Goal: Information Seeking & Learning: Learn about a topic

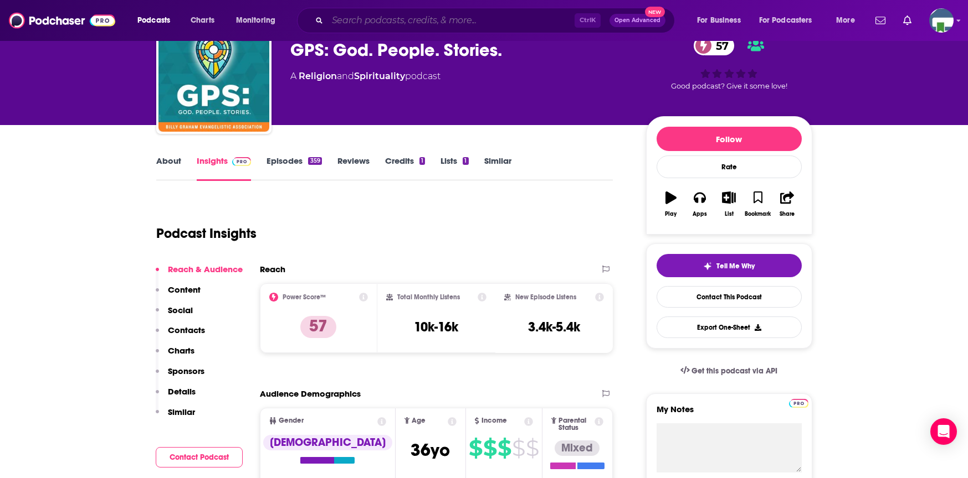
click at [336, 20] on input "Search podcasts, credits, & more..." at bounding box center [450, 21] width 247 height 18
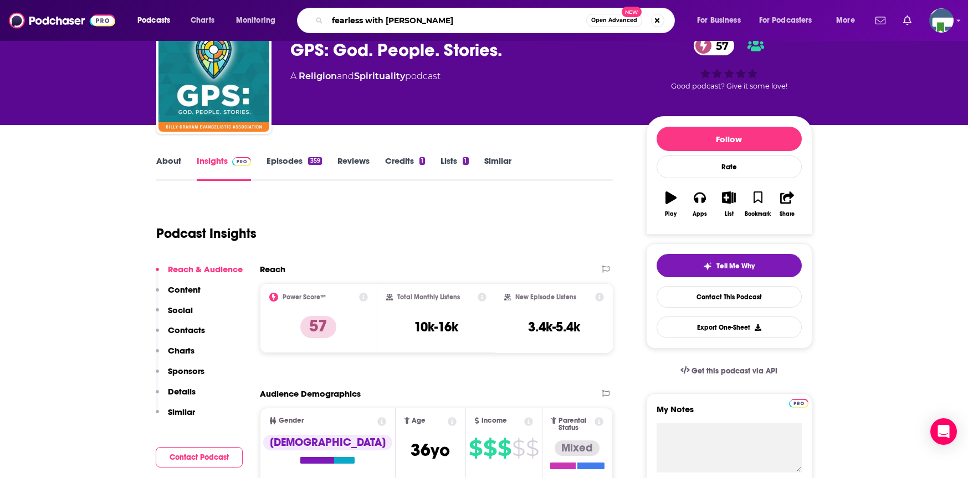
type input "fearless with [PERSON_NAME]"
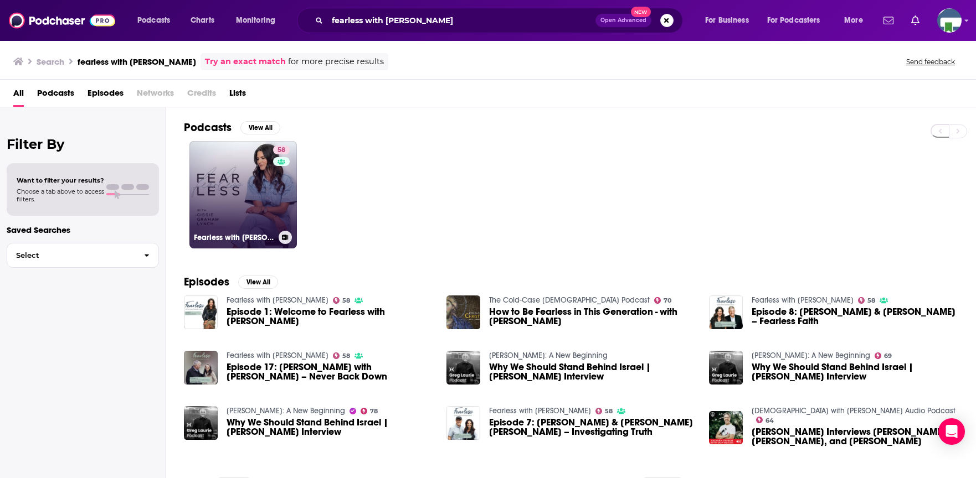
click at [236, 219] on link "58 Fearless with [PERSON_NAME]" at bounding box center [242, 194] width 107 height 107
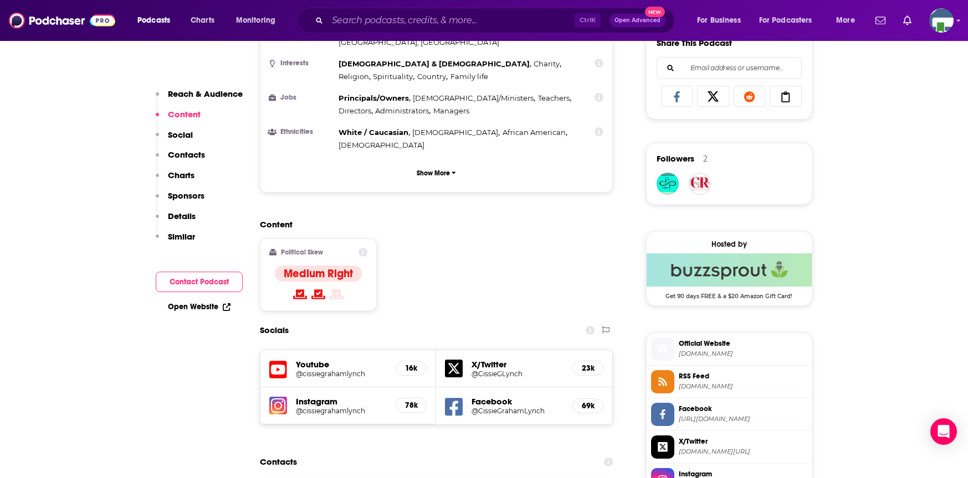
scroll to position [720, 0]
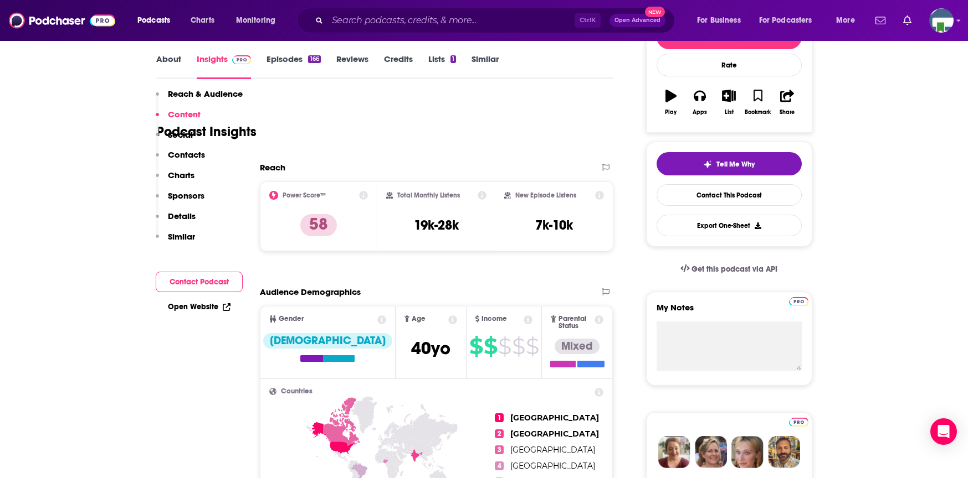
scroll to position [0, 0]
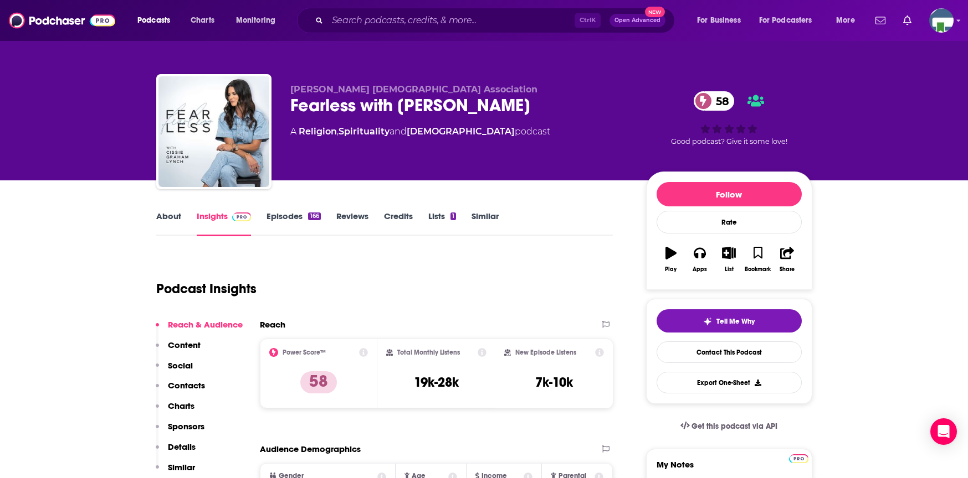
click at [167, 212] on link "About" at bounding box center [168, 223] width 25 height 25
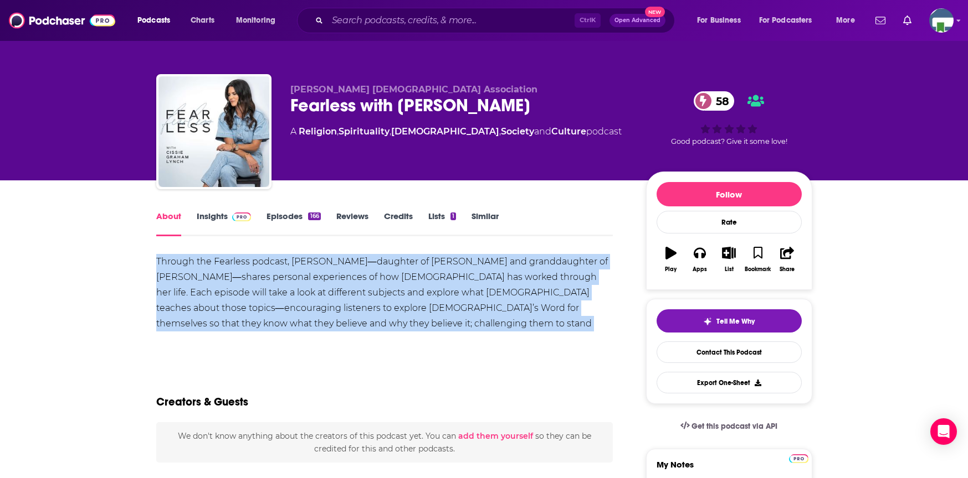
drag, startPoint x: 156, startPoint y: 261, endPoint x: 588, endPoint y: 323, distance: 435.9
click at [588, 323] on div "Through the Fearless podcast, [PERSON_NAME]―daughter of [PERSON_NAME] and grand…" at bounding box center [384, 300] width 457 height 93
copy div "Through the Fearless podcast, [PERSON_NAME]―daughter of [PERSON_NAME] and grand…"
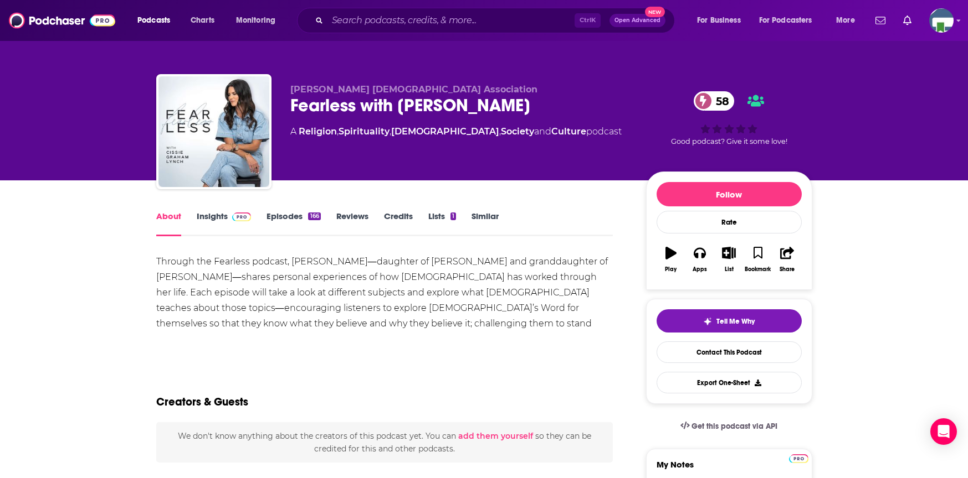
click at [209, 214] on link "Insights" at bounding box center [224, 223] width 55 height 25
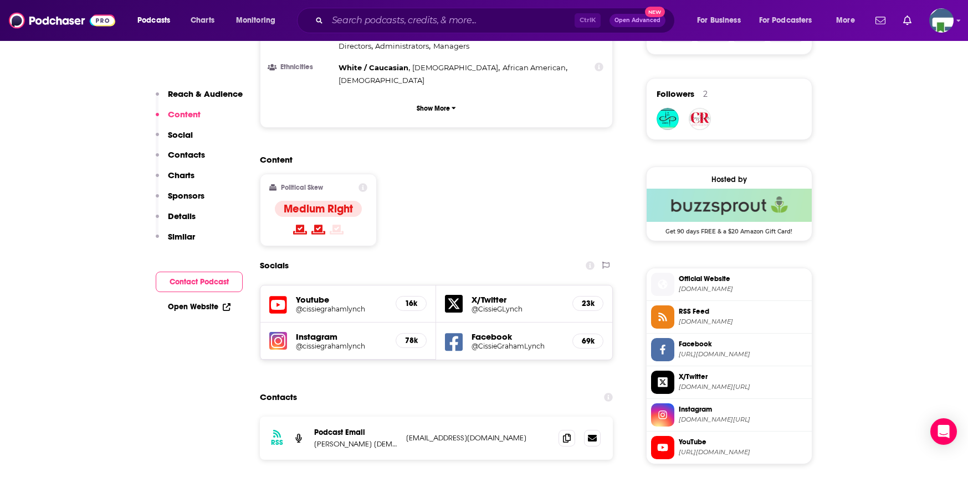
scroll to position [831, 0]
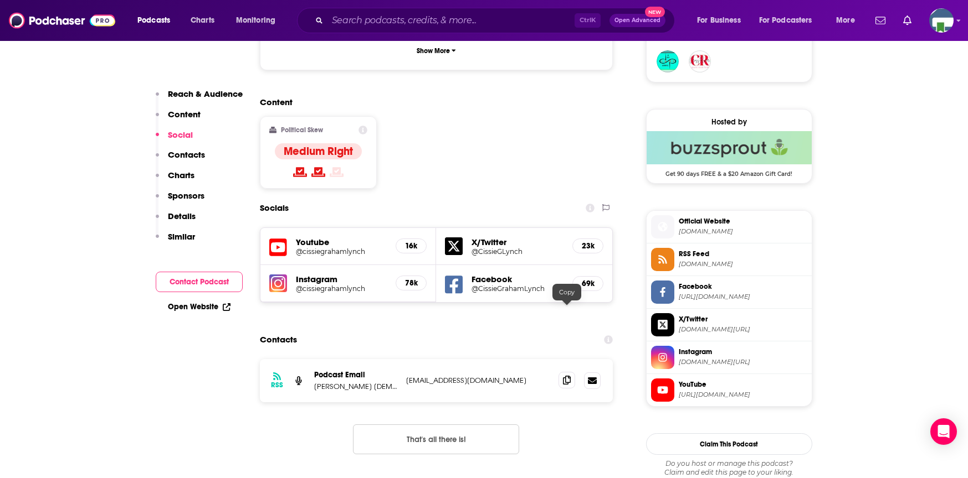
click at [565, 376] on icon at bounding box center [567, 380] width 8 height 9
